Goal: Information Seeking & Learning: Learn about a topic

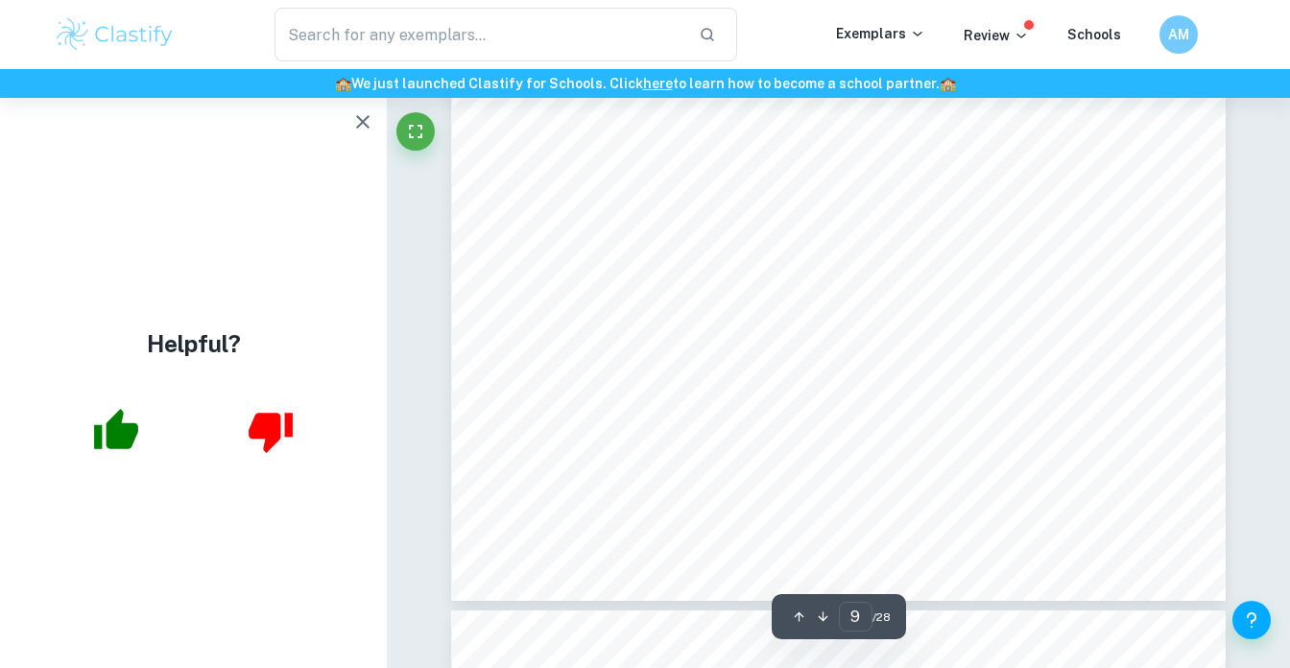
scroll to position [9146, 0]
click at [368, 138] on button "button" at bounding box center [363, 122] width 38 height 38
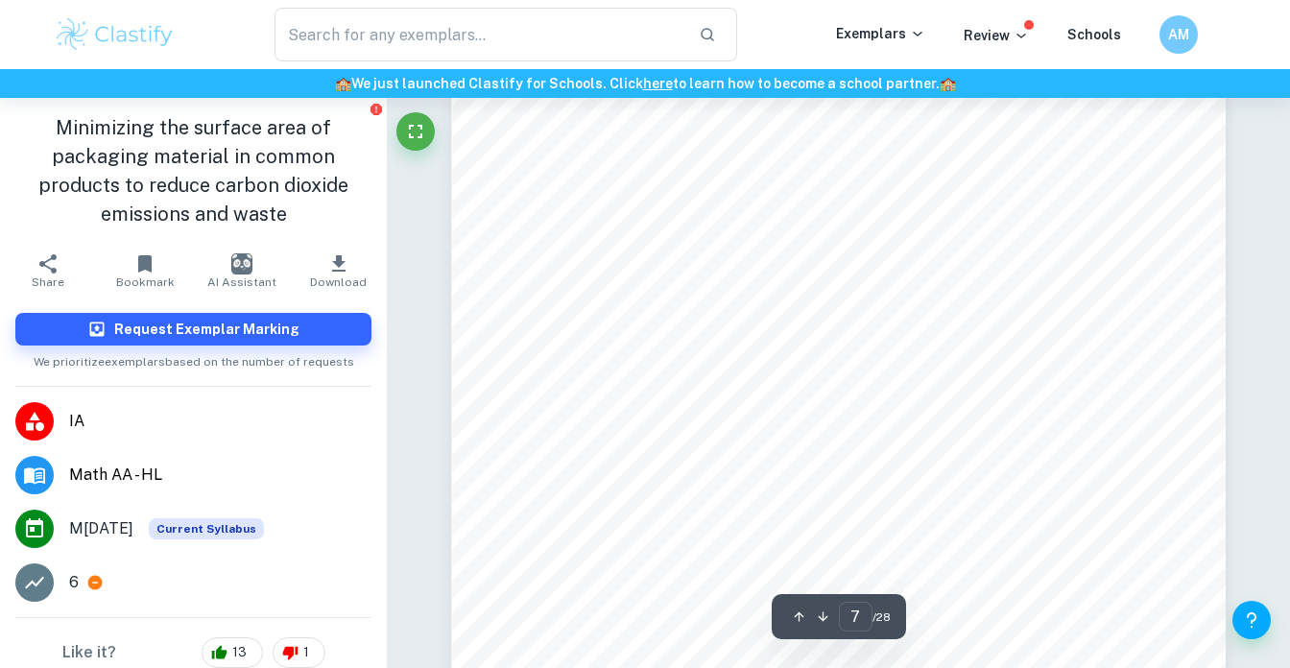
scroll to position [7086, 0]
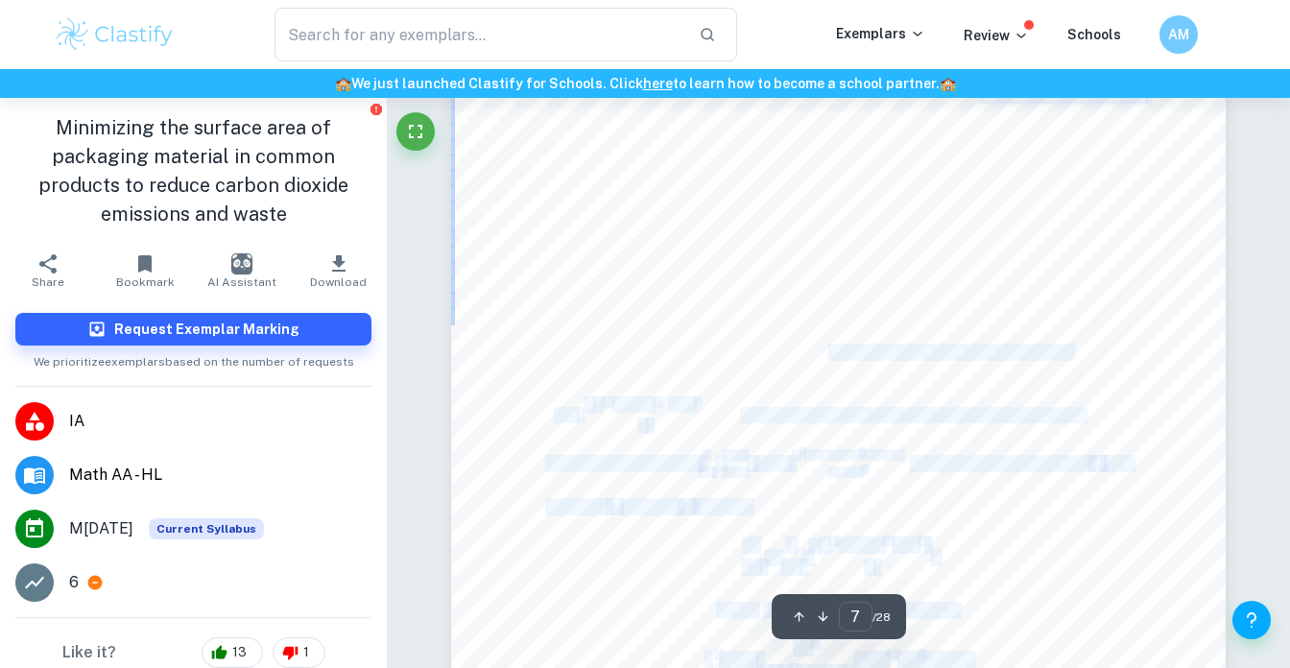
drag, startPoint x: 830, startPoint y: 320, endPoint x: 825, endPoint y: 361, distance: 41.7
click at [826, 361] on div "Personal code: jyg203 Mathematics internal assessment Session: May 2022 7 2) Op…" at bounding box center [838, 334] width 774 height 1095
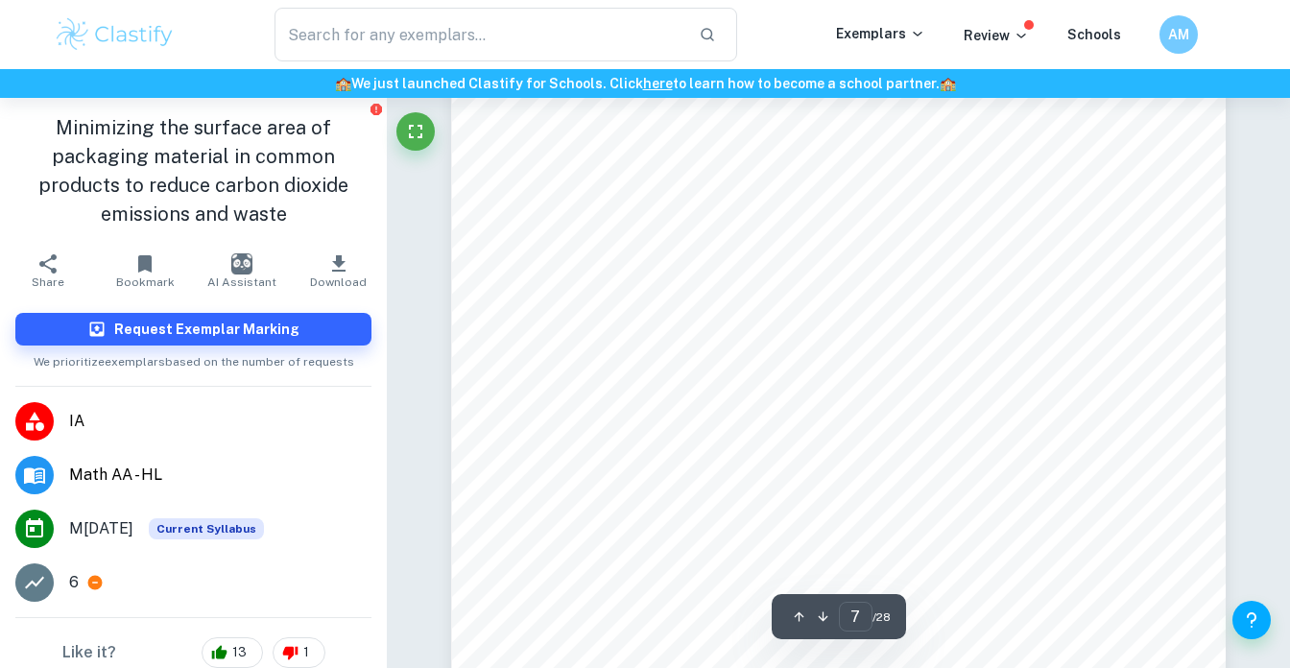
click at [825, 361] on div "Personal code: jyg203 Mathematics internal assessment Session: May 2022 7 2) Op…" at bounding box center [838, 334] width 774 height 1095
drag, startPoint x: 811, startPoint y: 369, endPoint x: 805, endPoint y: 390, distance: 21.9
click at [805, 390] on div "Personal code: jyg203 Mathematics internal assessment Session: May 2022 7 2) Op…" at bounding box center [838, 465] width 774 height 1095
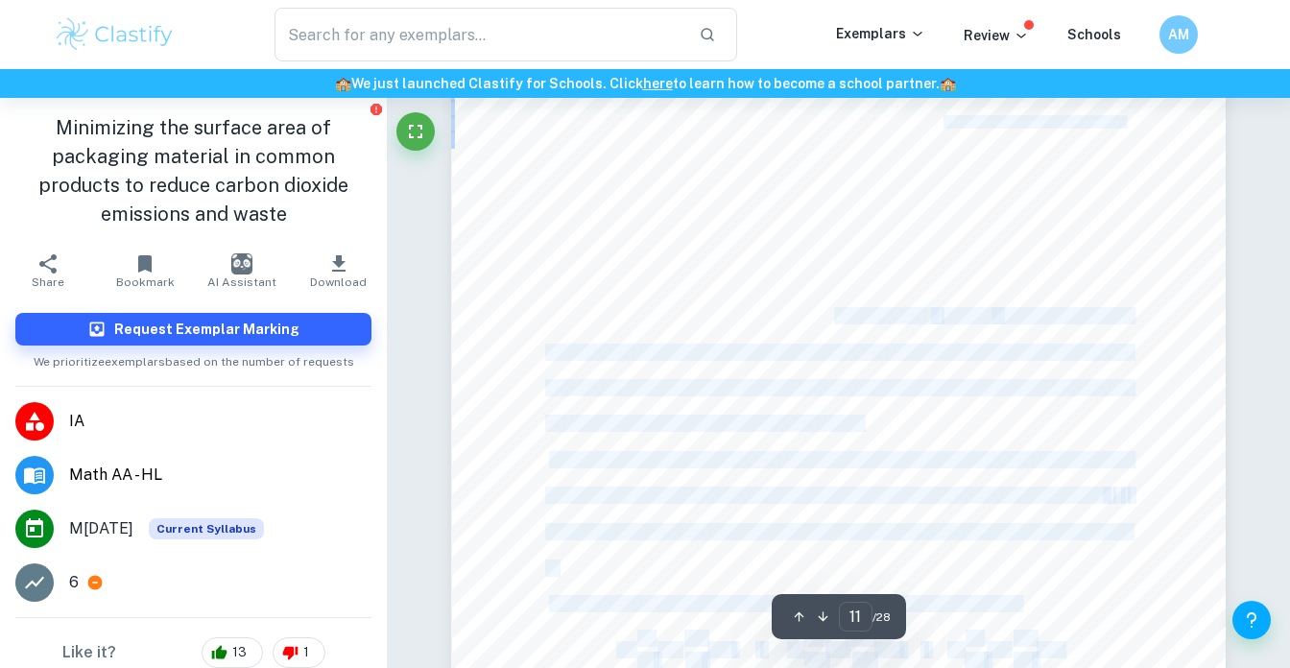
drag, startPoint x: 833, startPoint y: 324, endPoint x: 810, endPoint y: 490, distance: 166.7
click at [810, 486] on div "Personal code: jyg203 Mathematics internal assessment Session: May 2022 11 abil…" at bounding box center [838, 249] width 774 height 1095
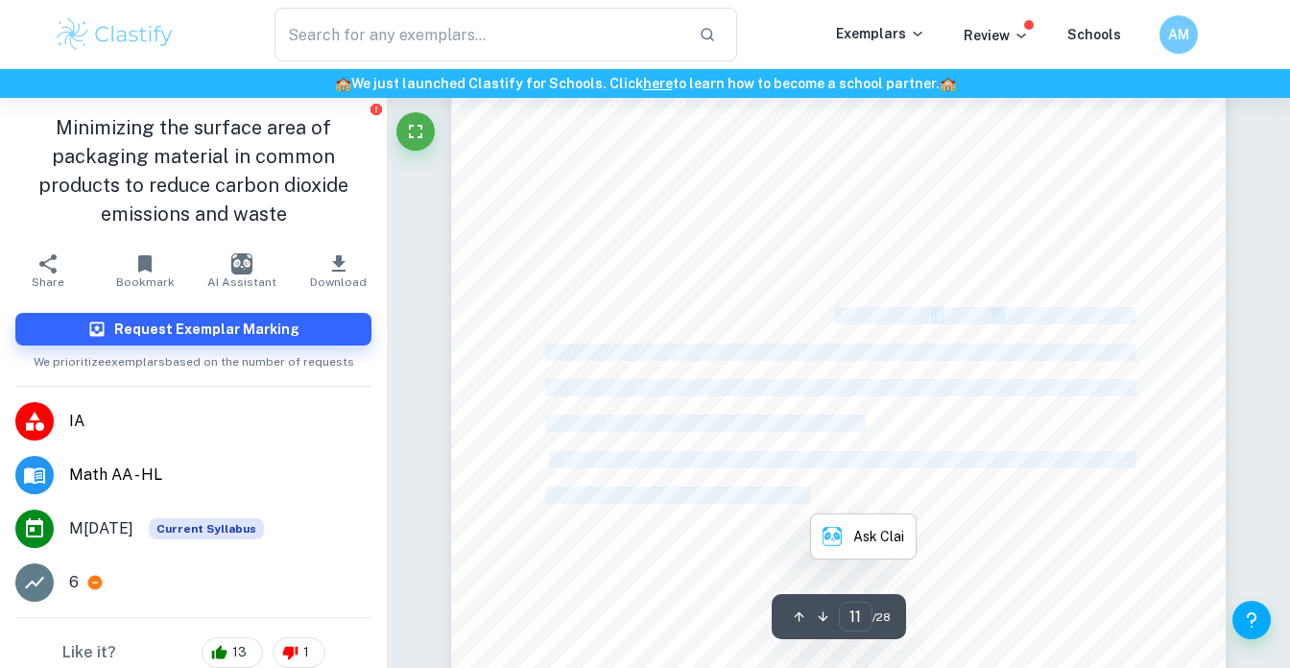
click at [810, 490] on span "argument, the gradient of a function and its constrained function is related by…" at bounding box center [824, 495] width 558 height 15
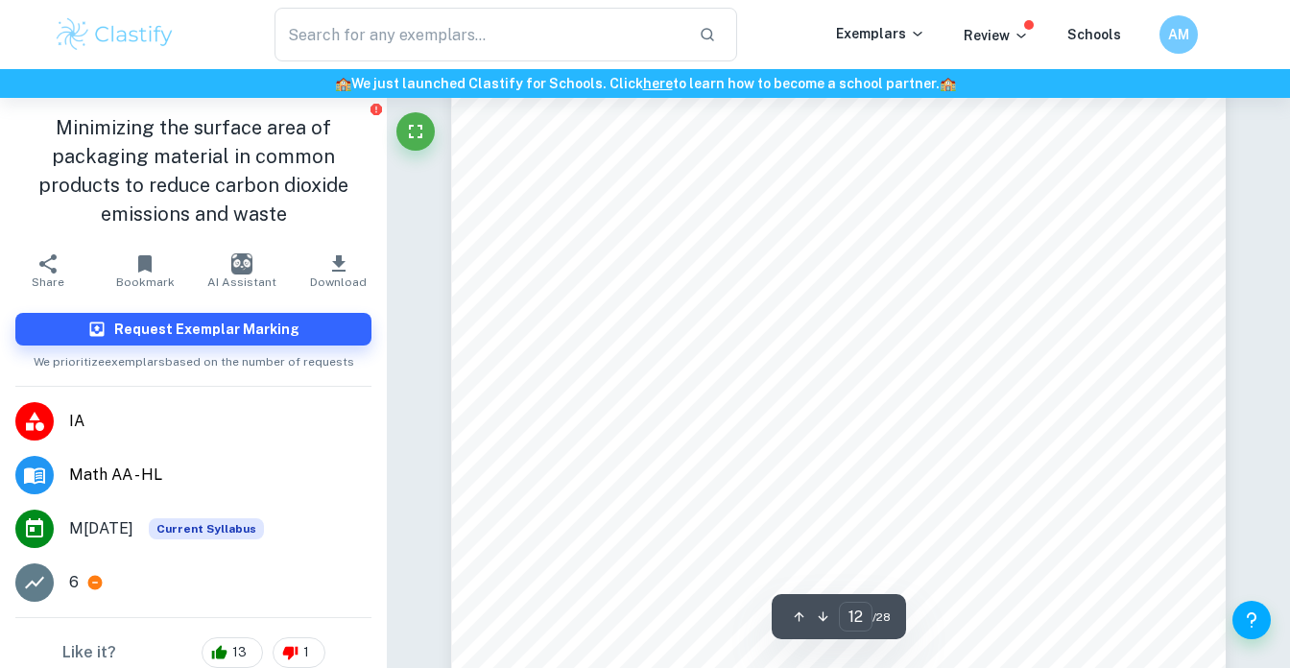
scroll to position [12591, 0]
type input "5"
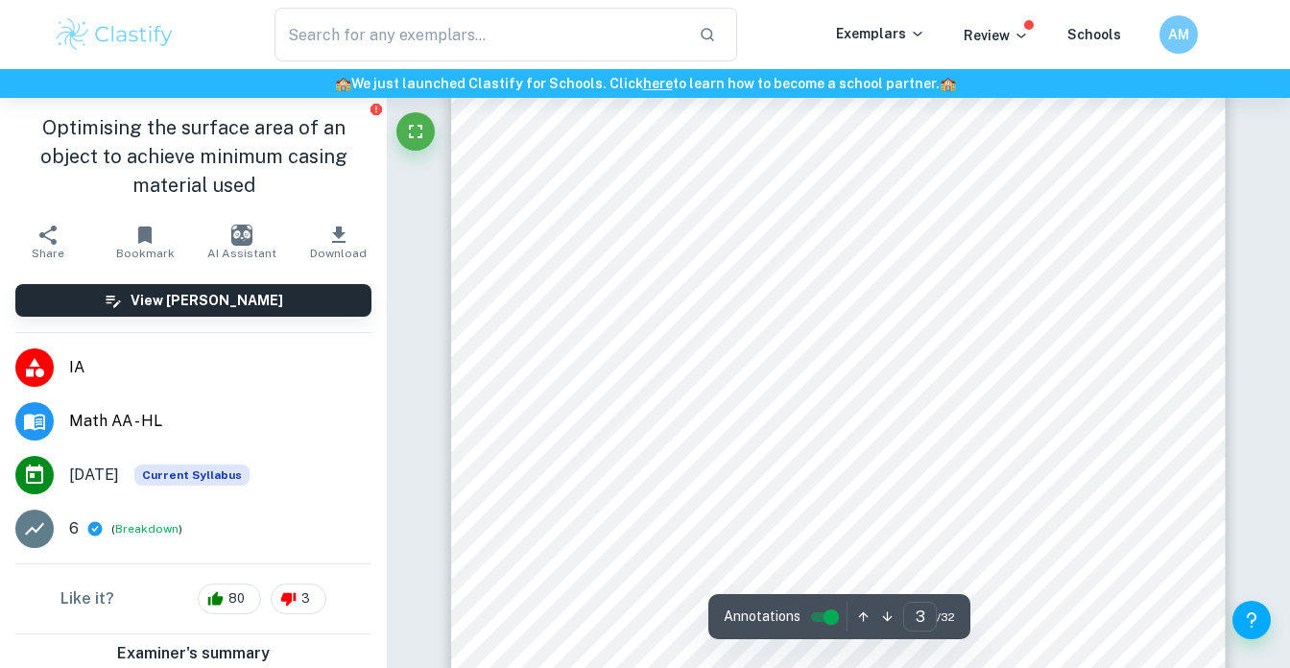
scroll to position [2709, 0]
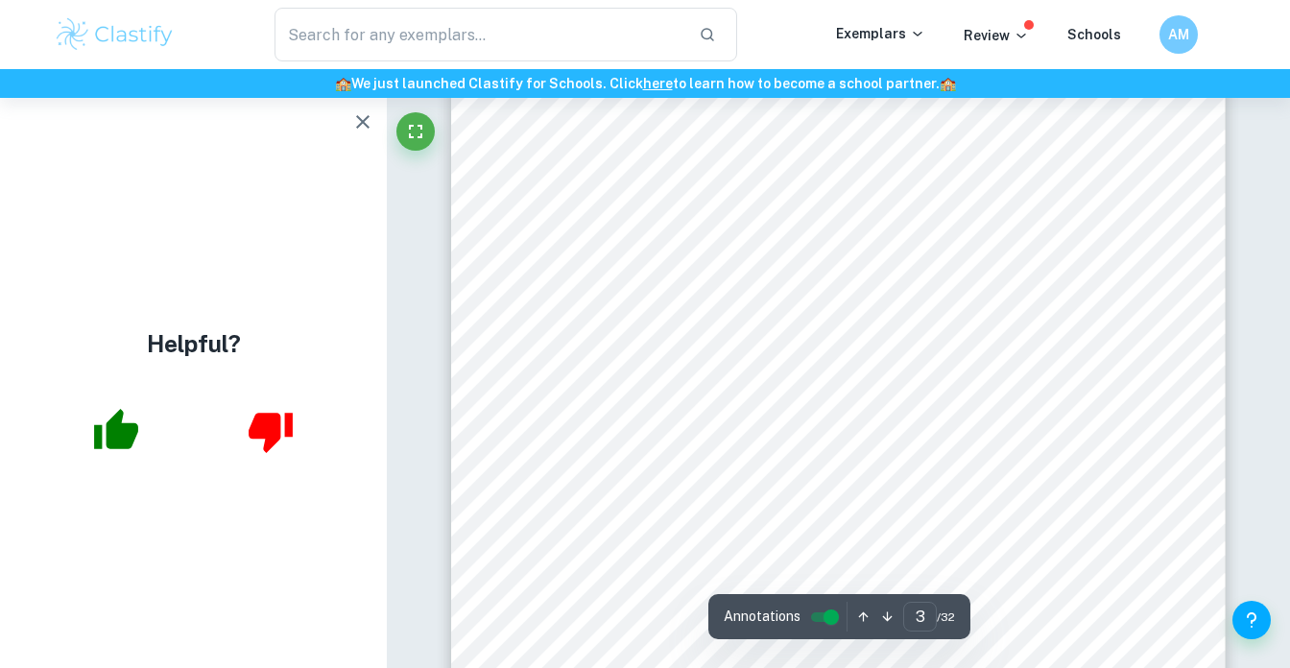
click at [361, 129] on icon "button" at bounding box center [362, 121] width 23 height 23
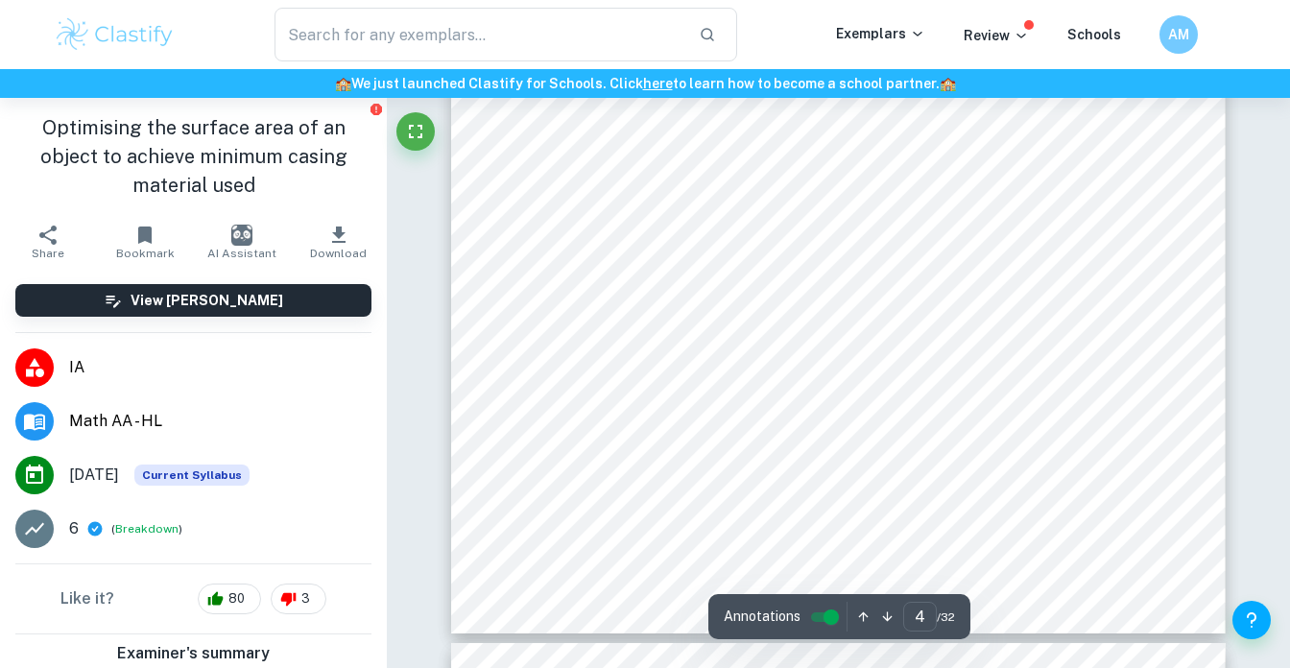
scroll to position [3900, 0]
drag, startPoint x: 661, startPoint y: 419, endPoint x: 659, endPoint y: 441, distance: 22.3
click at [659, 440] on div "4 Optimisation assessment Analysing Conical shape Given below are relevant form…" at bounding box center [838, 79] width 774 height 1095
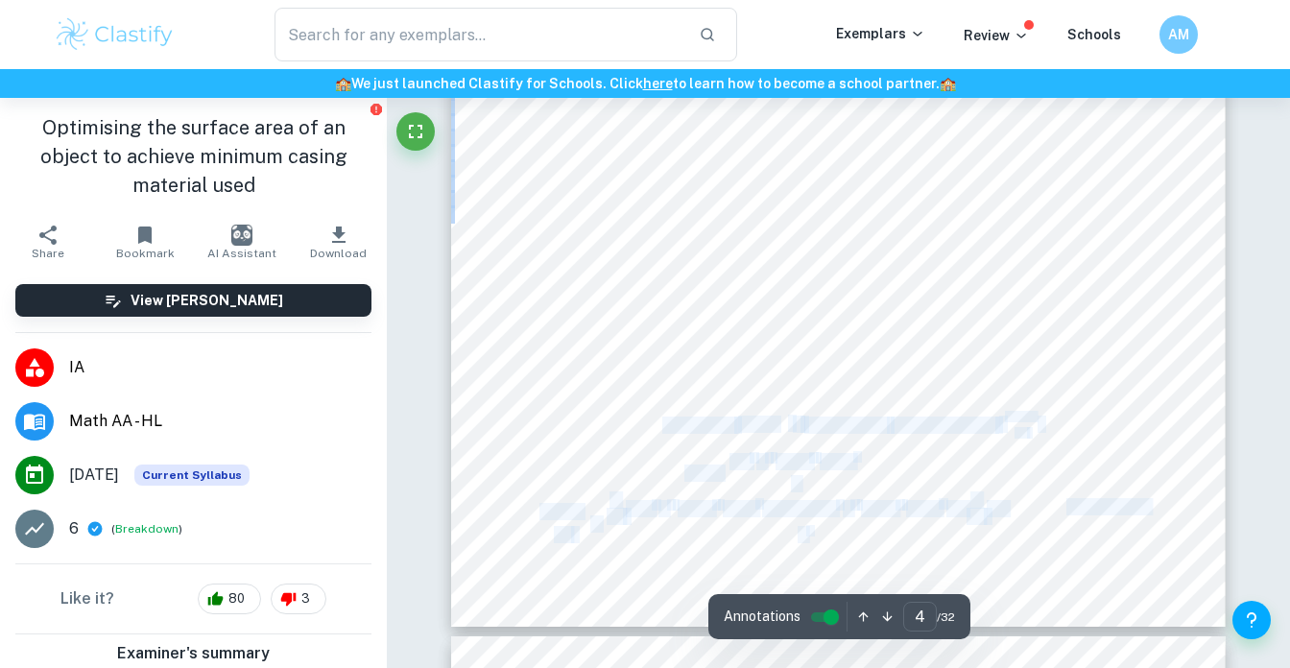
click at [659, 441] on div "4 Optimisation assessment Analysing Conical shape Given below are relevant form…" at bounding box center [838, 79] width 774 height 1095
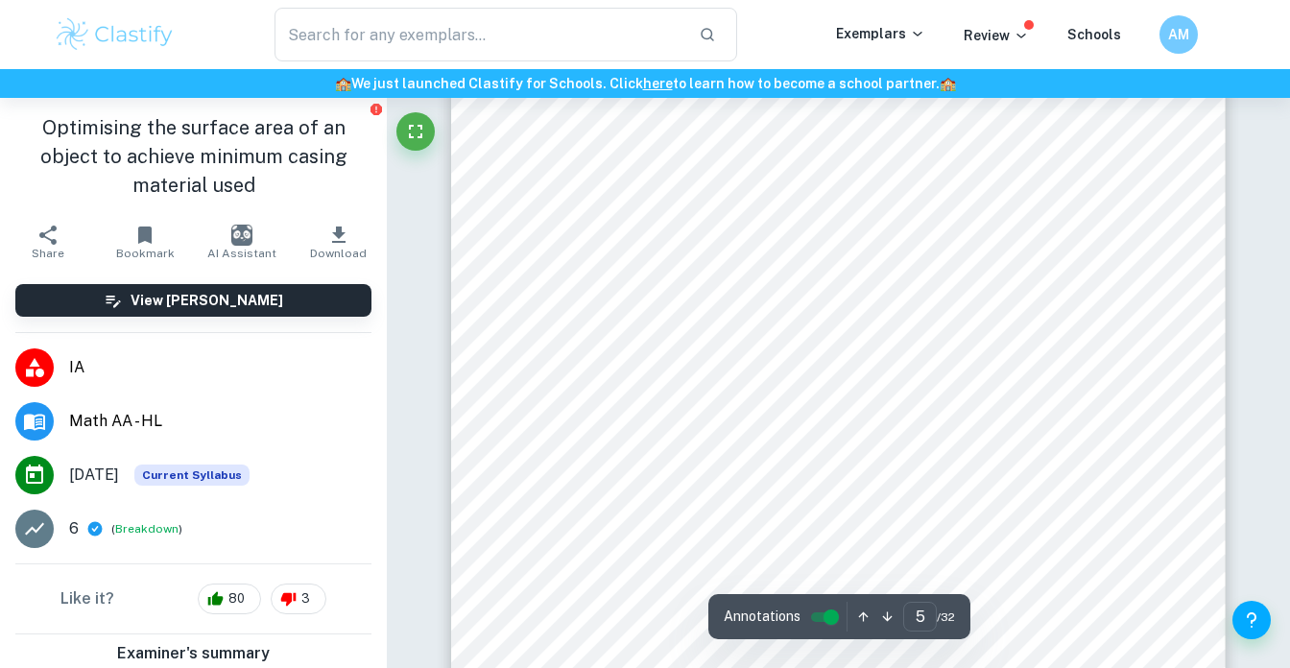
scroll to position [4891, 0]
type input "4"
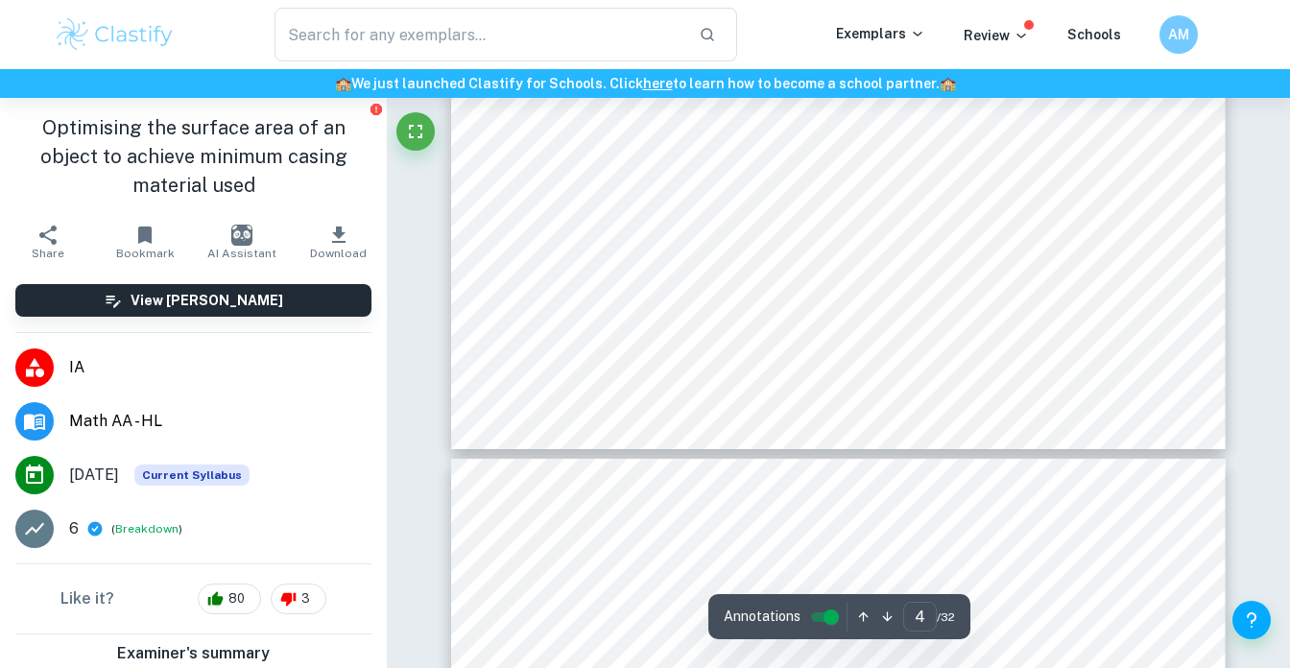
scroll to position [4079, 0]
drag, startPoint x: 726, startPoint y: 299, endPoint x: 726, endPoint y: 356, distance: 57.6
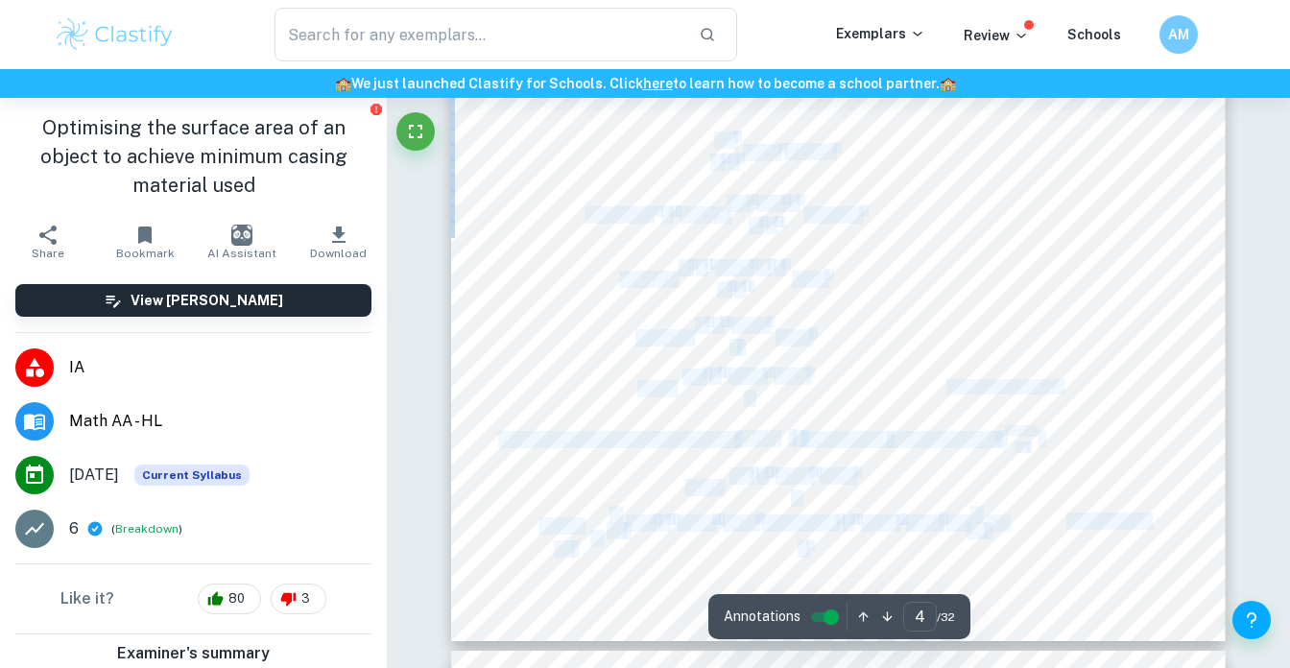
drag, startPoint x: 708, startPoint y: 353, endPoint x: 708, endPoint y: 365, distance: 11.5
click at [708, 367] on div "4 Optimisation assessment Analysing Conical shape Given below are relevant form…" at bounding box center [838, 93] width 774 height 1095
click at [708, 365] on div "4 Optimisation assessment Analysing Conical shape Given below are relevant form…" at bounding box center [838, 93] width 774 height 1095
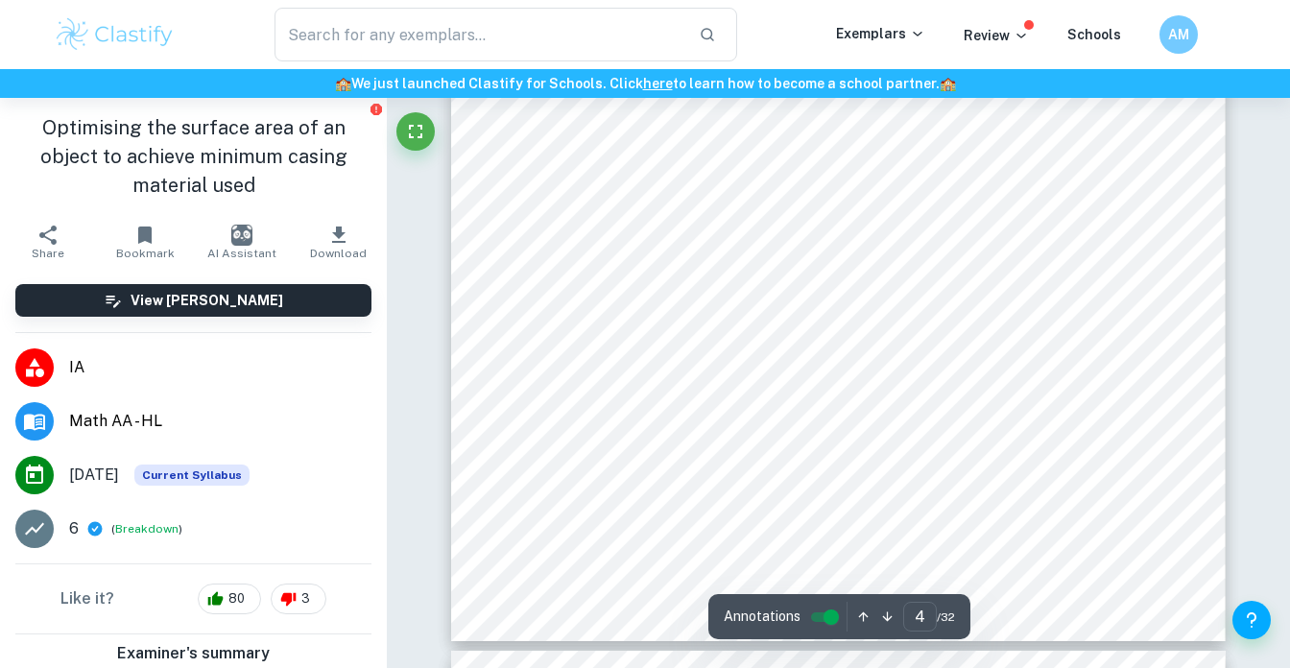
scroll to position [3275, 0]
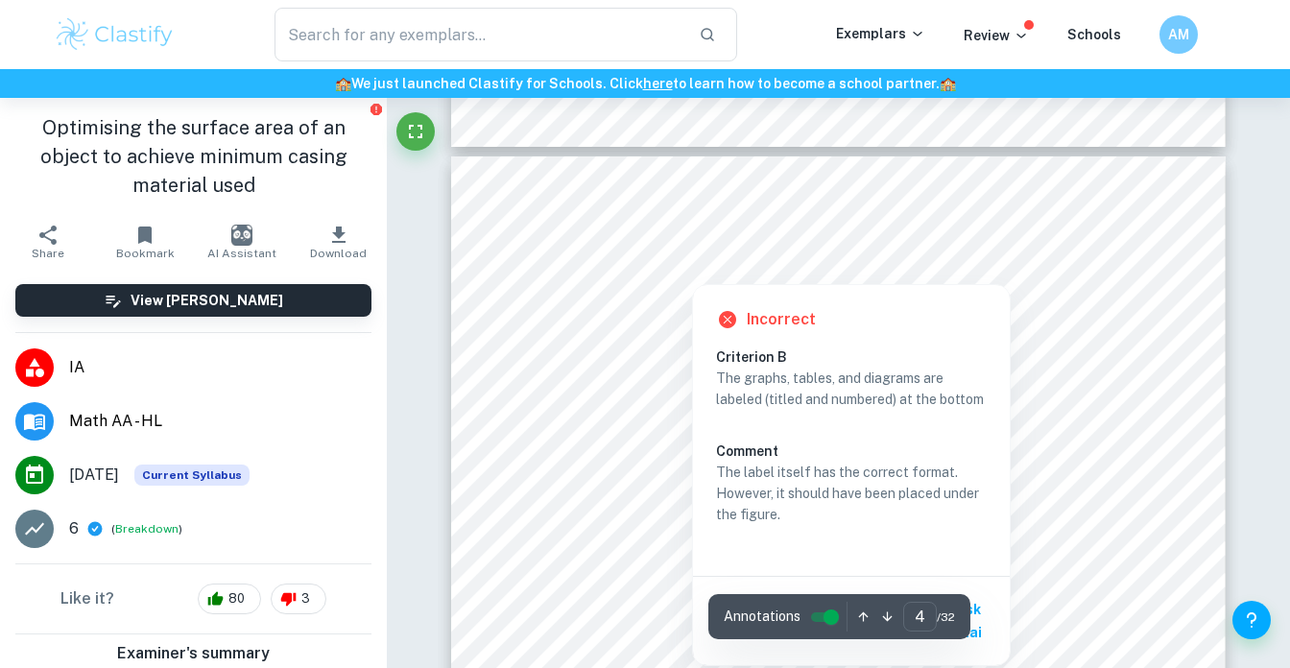
drag, startPoint x: 617, startPoint y: 262, endPoint x: 865, endPoint y: 408, distance: 287.5
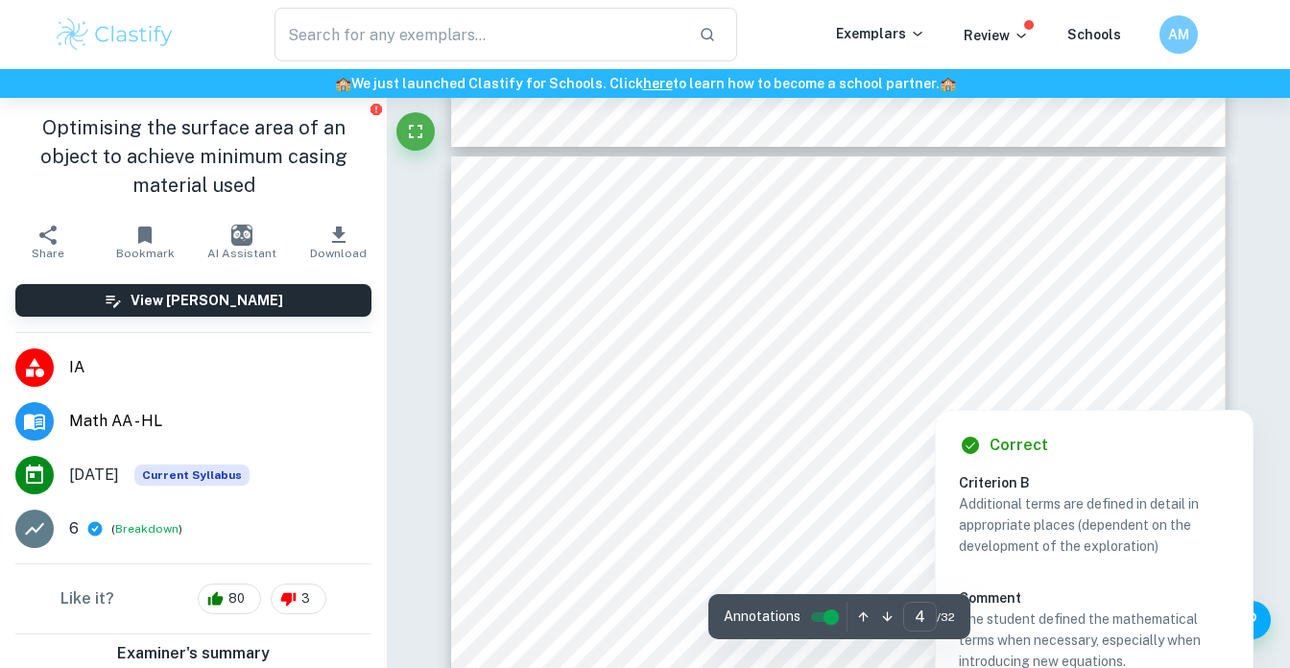
click at [938, 479] on div "Correct Criterion B Additional terms are defined in detail in appropriate place…" at bounding box center [1094, 601] width 317 height 380
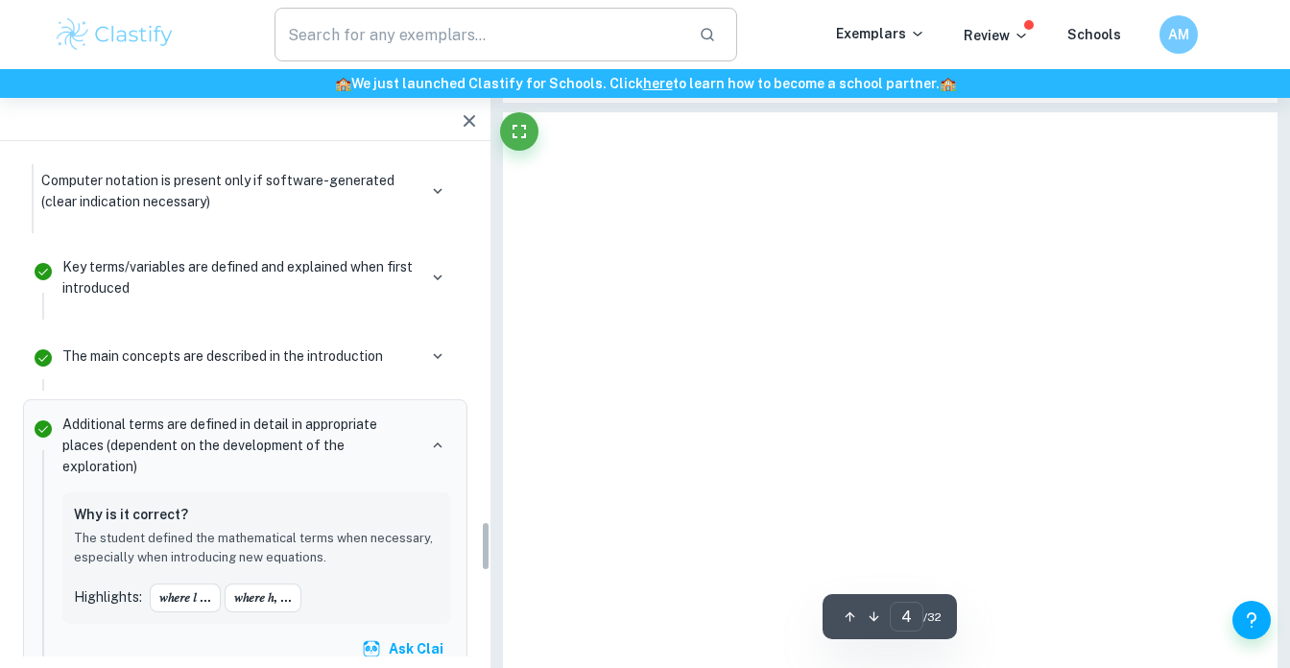
type input "4"
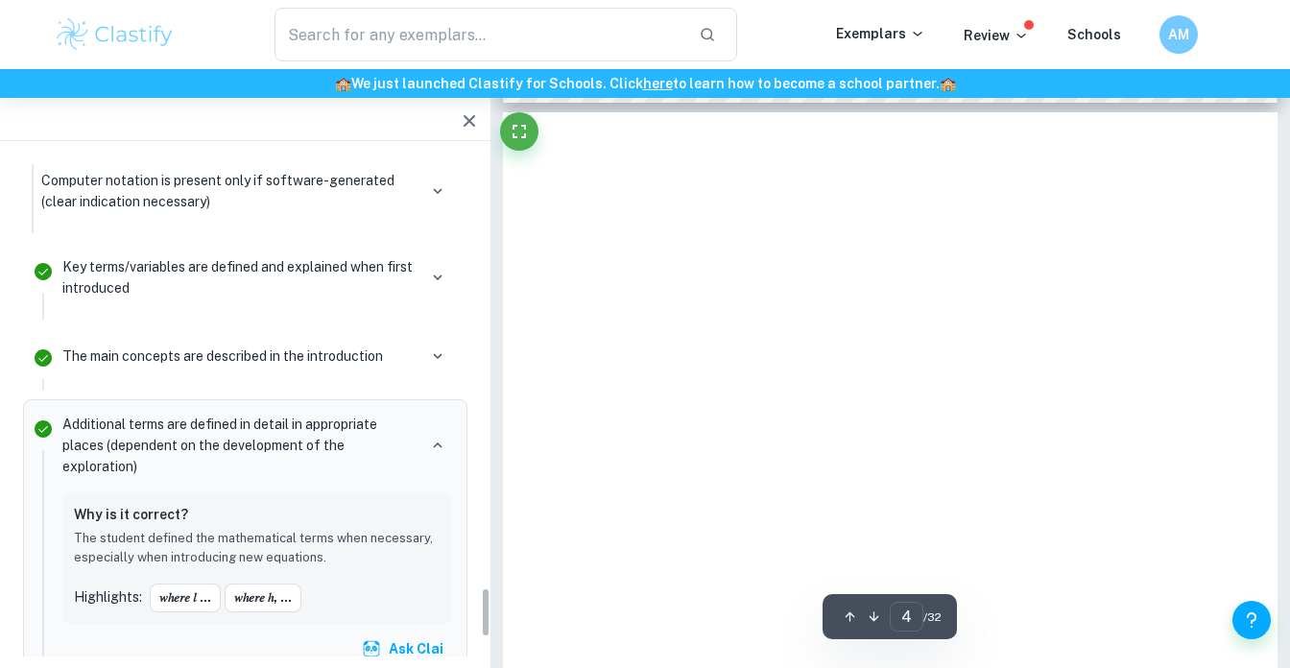
click at [476, 113] on icon "button" at bounding box center [469, 120] width 23 height 23
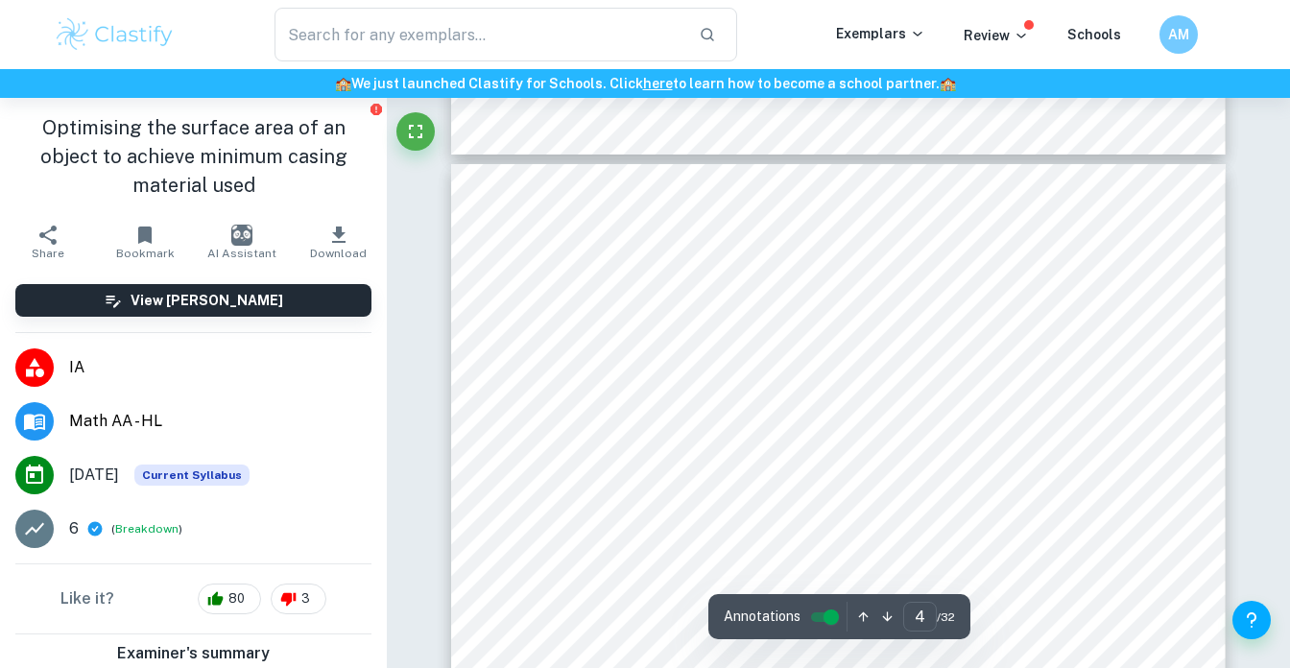
scroll to position [3277, 0]
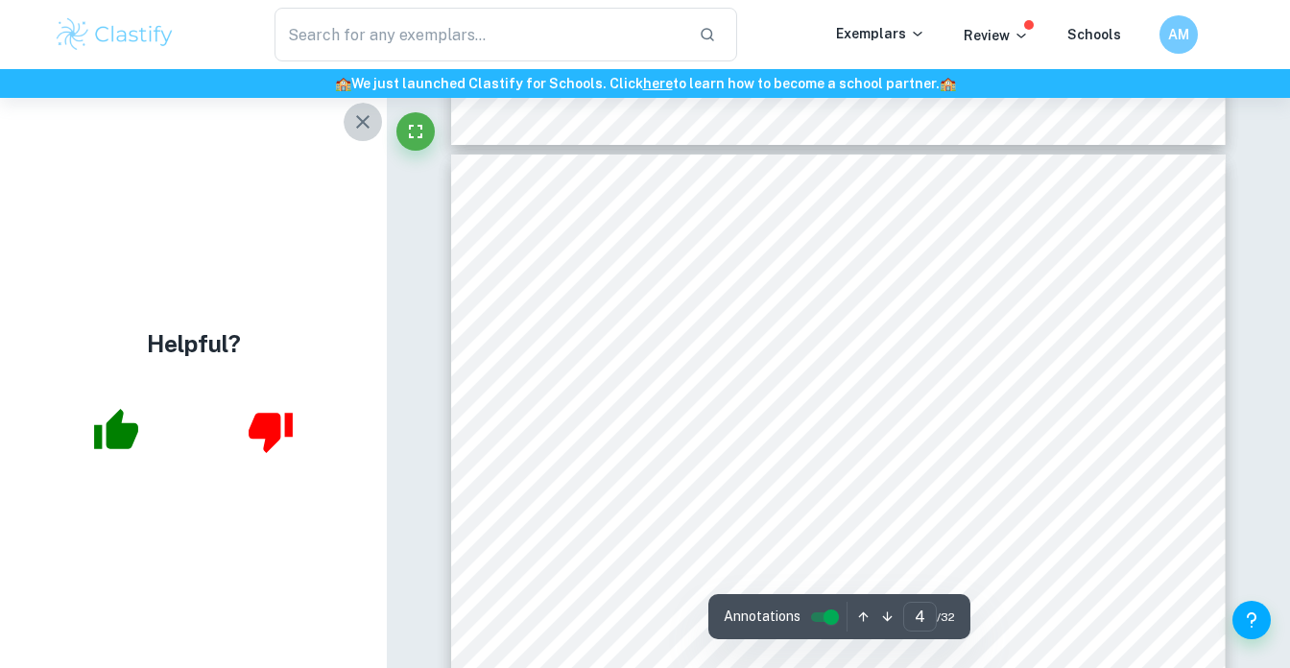
click at [365, 115] on icon "button" at bounding box center [362, 121] width 23 height 23
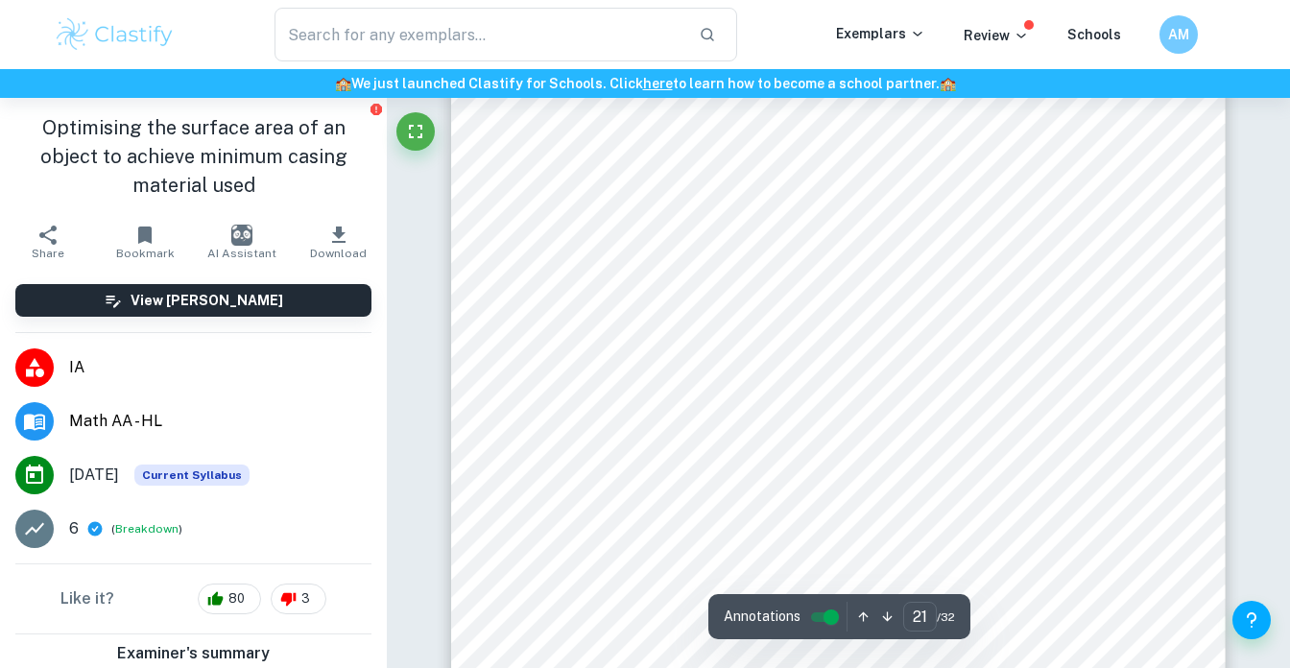
scroll to position [22072, 0]
type input "24"
